Goal: Information Seeking & Learning: Understand process/instructions

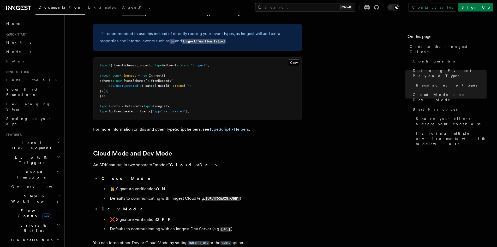
scroll to position [809, 0]
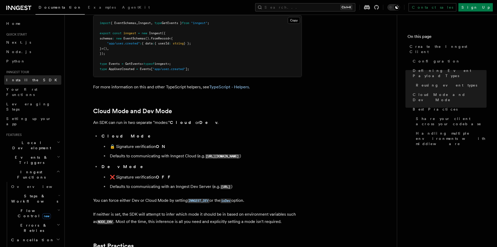
click at [37, 81] on link "Install the SDK" at bounding box center [32, 79] width 57 height 9
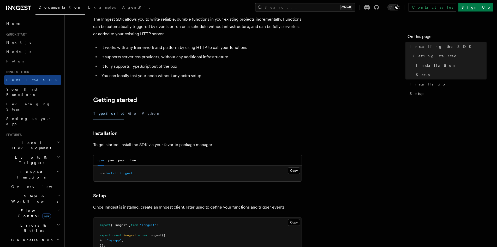
scroll to position [157, 0]
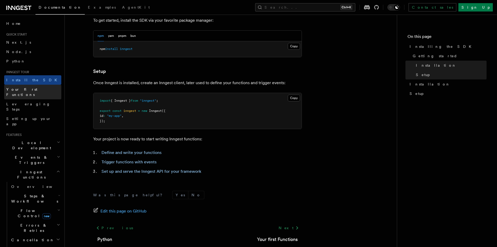
click at [41, 92] on link "Your first Functions" at bounding box center [32, 92] width 57 height 15
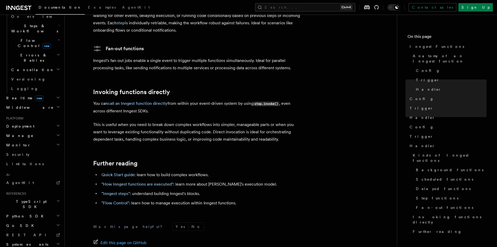
scroll to position [171, 0]
click at [40, 196] on h2 "TypeScript SDK" at bounding box center [32, 203] width 57 height 15
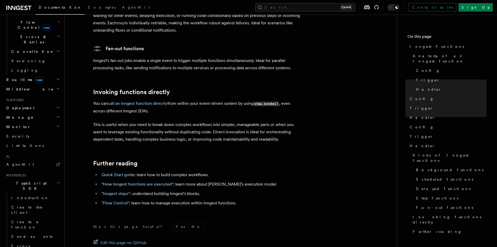
scroll to position [275, 0]
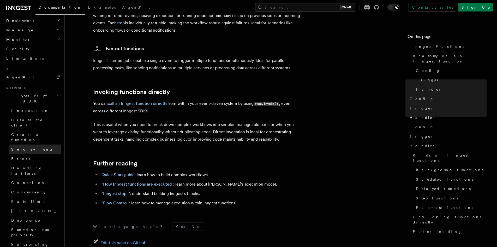
click at [40, 144] on link "Send events" at bounding box center [35, 148] width 52 height 9
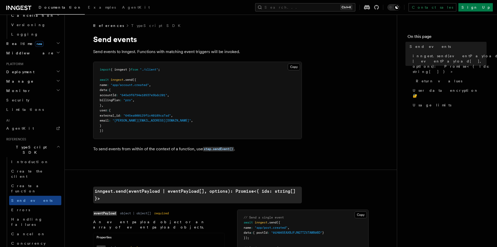
scroll to position [223, 0]
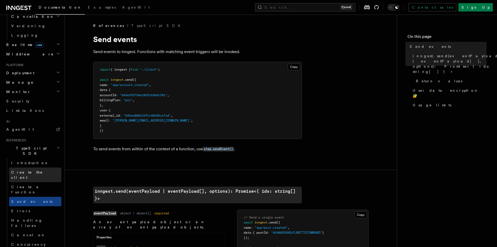
click at [35, 170] on span "Create the client" at bounding box center [27, 174] width 32 height 9
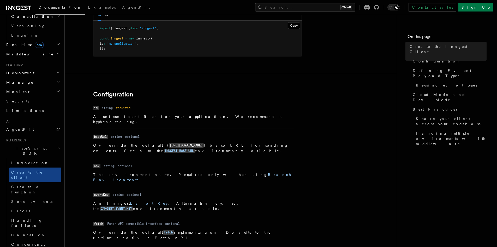
scroll to position [131, 0]
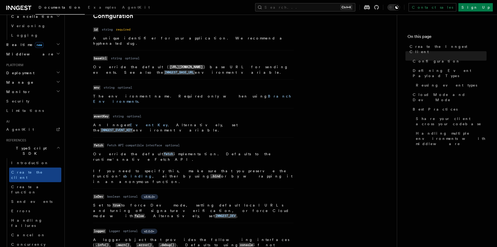
click at [171, 122] on p "An Inngest Event Key . Alternatively, set the INNGEST_EVENT_KEY environment var…" at bounding box center [193, 127] width 201 height 11
